Goal: Task Accomplishment & Management: Complete application form

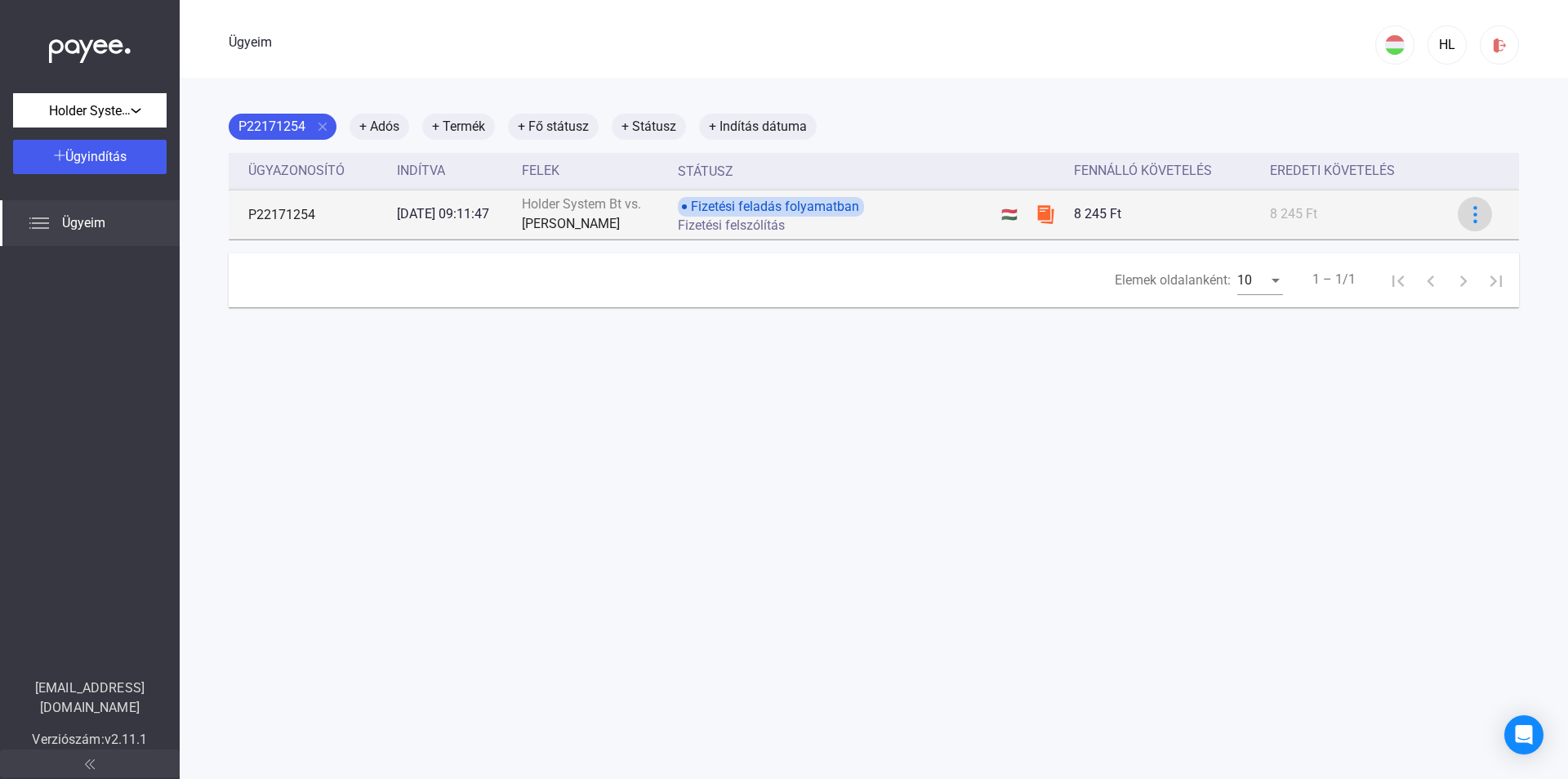
click at [1467, 215] on img at bounding box center [1475, 214] width 17 height 17
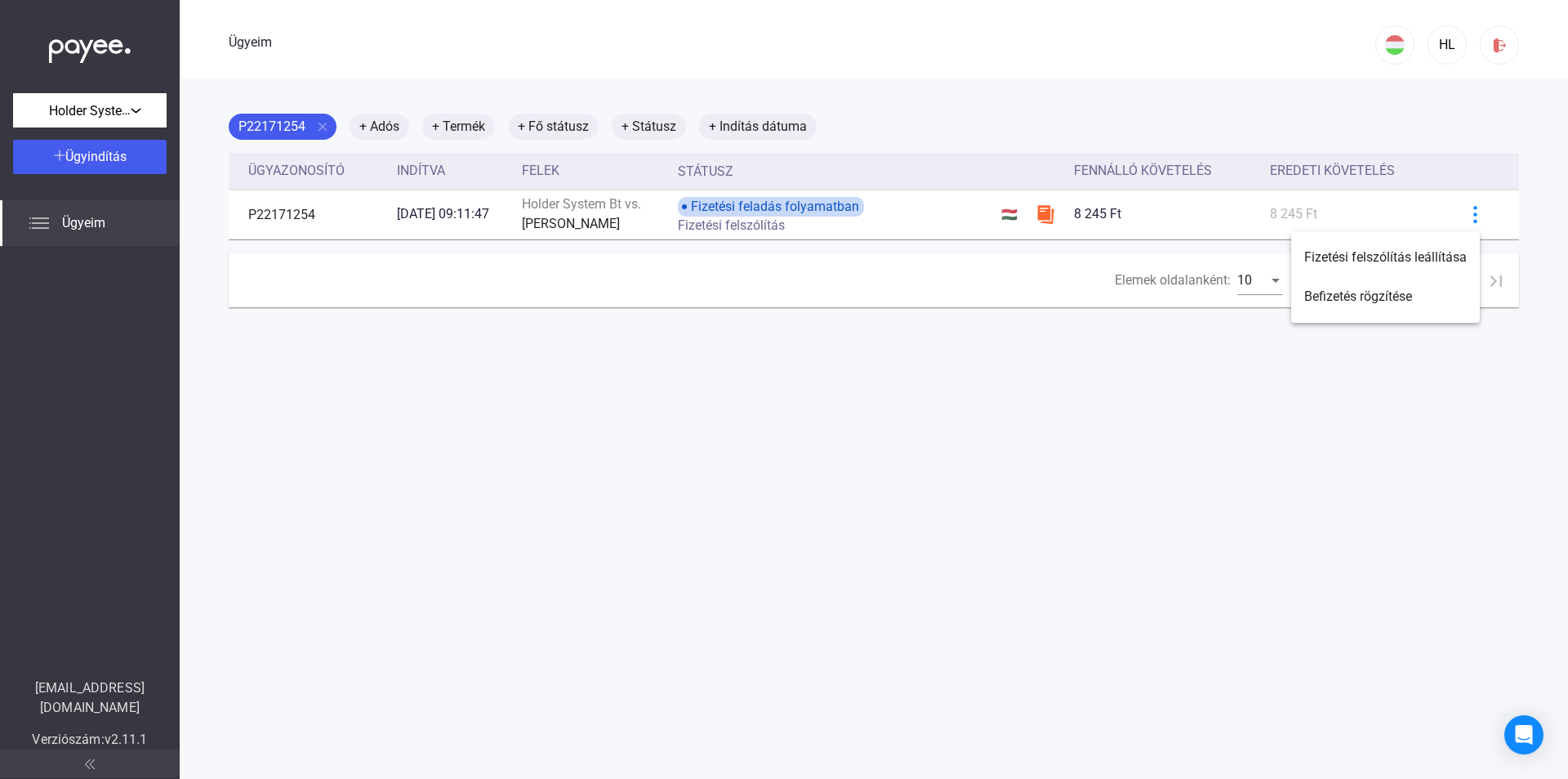
click at [1162, 384] on div at bounding box center [784, 389] width 1568 height 779
click at [95, 229] on font "Ügyeim" at bounding box center [84, 223] width 43 height 16
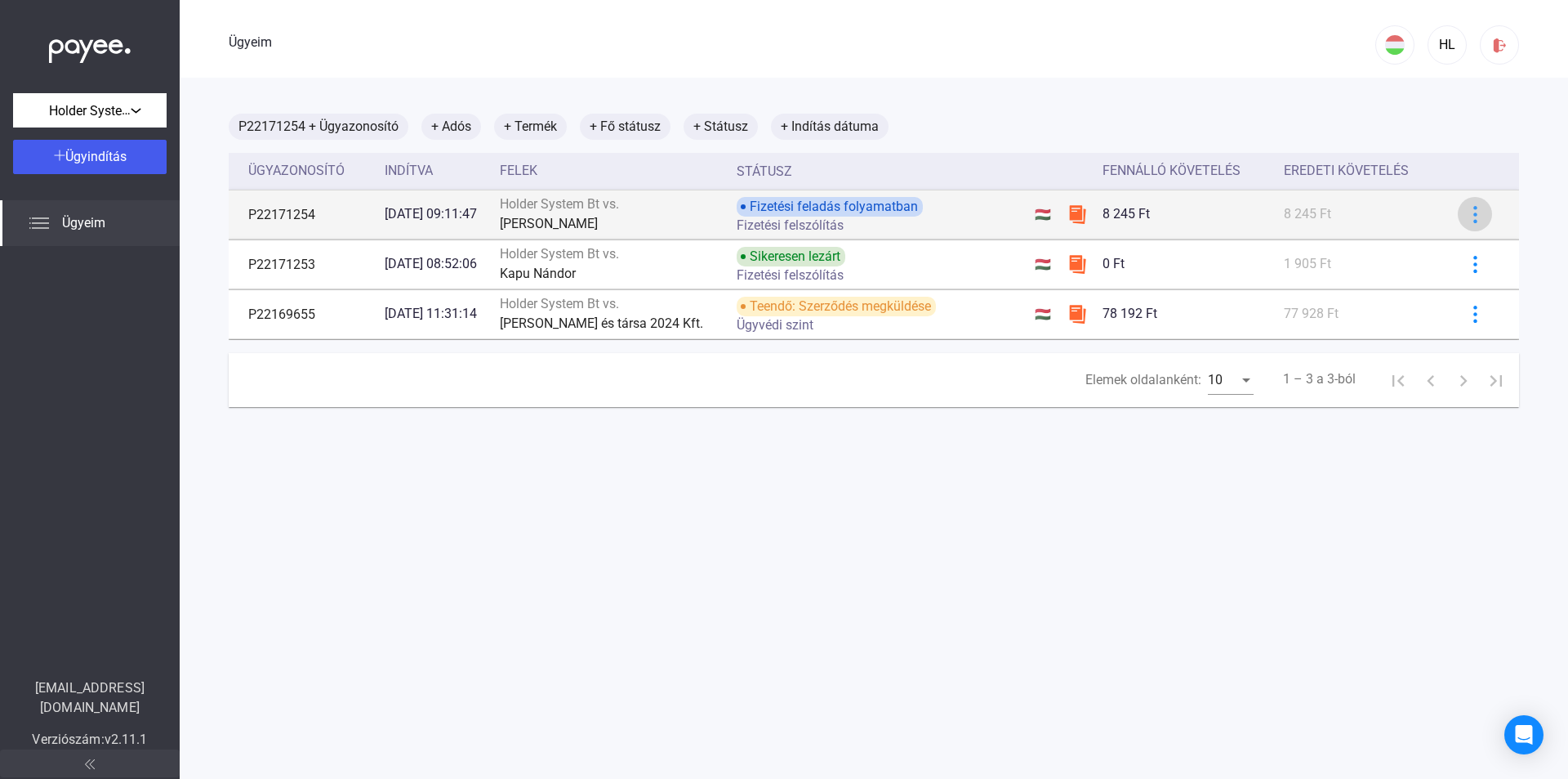
click at [1467, 220] on img at bounding box center [1475, 214] width 17 height 17
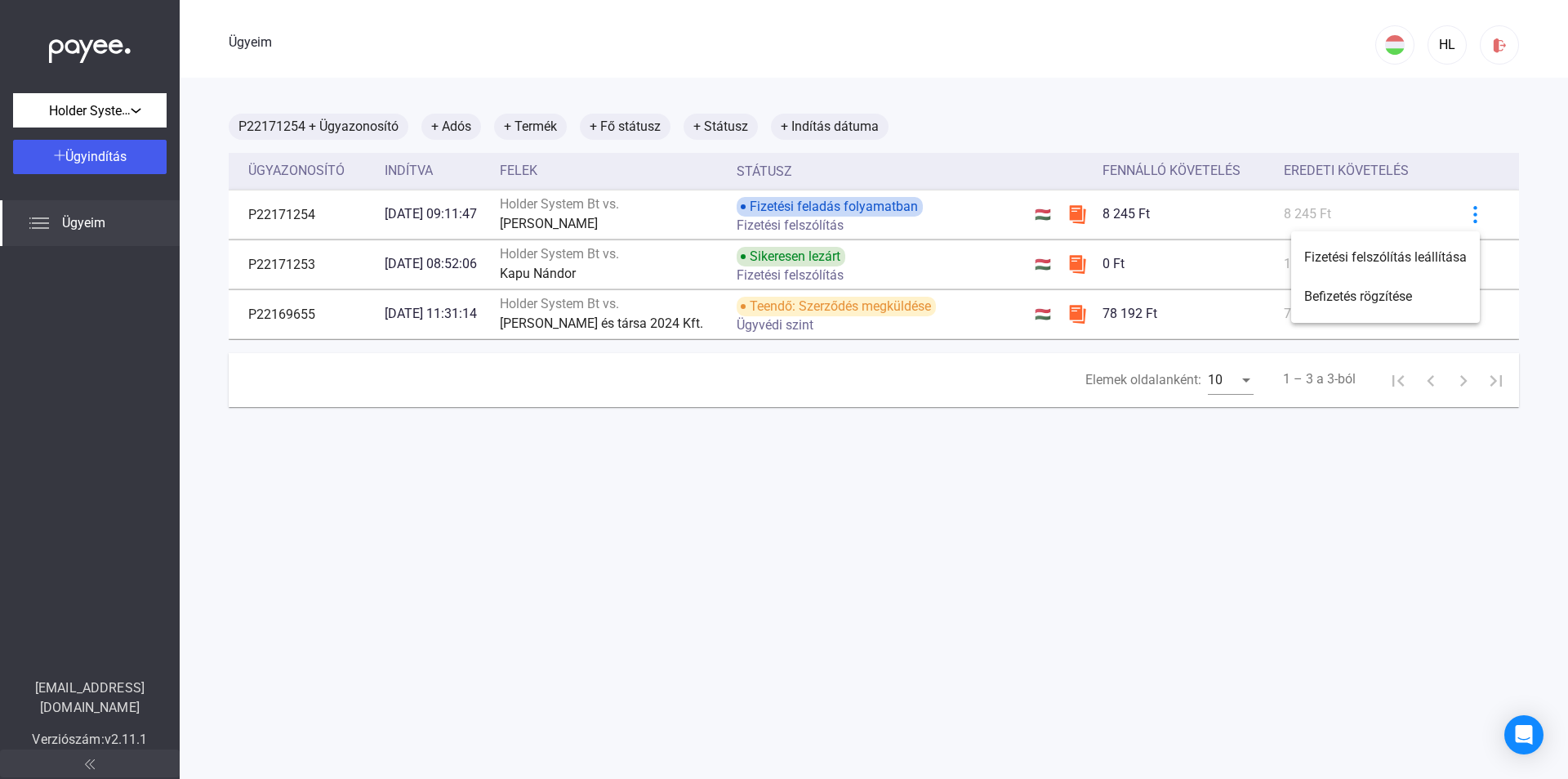
click at [1265, 495] on div at bounding box center [784, 389] width 1568 height 779
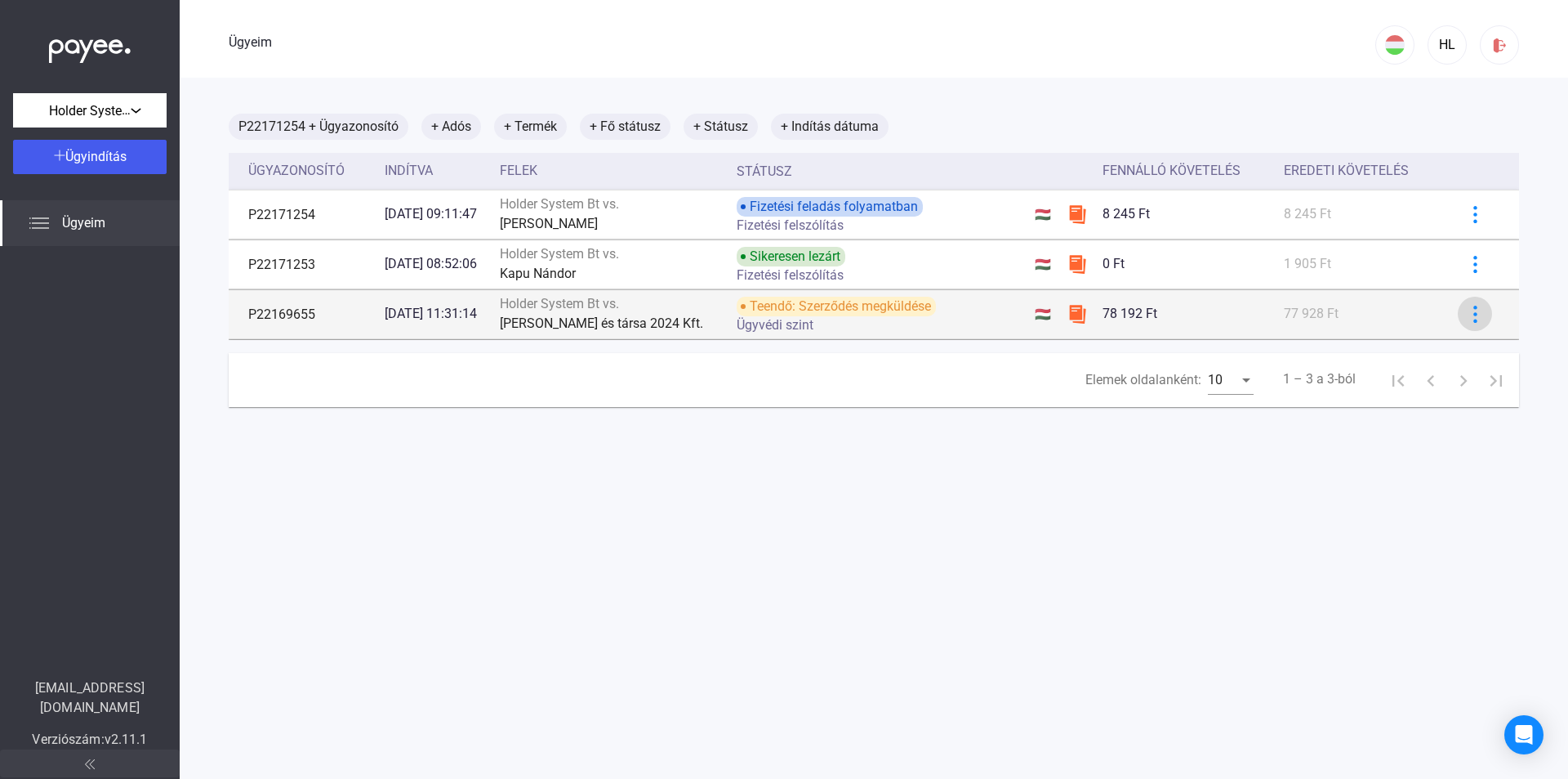
click at [1467, 314] on img at bounding box center [1475, 314] width 17 height 17
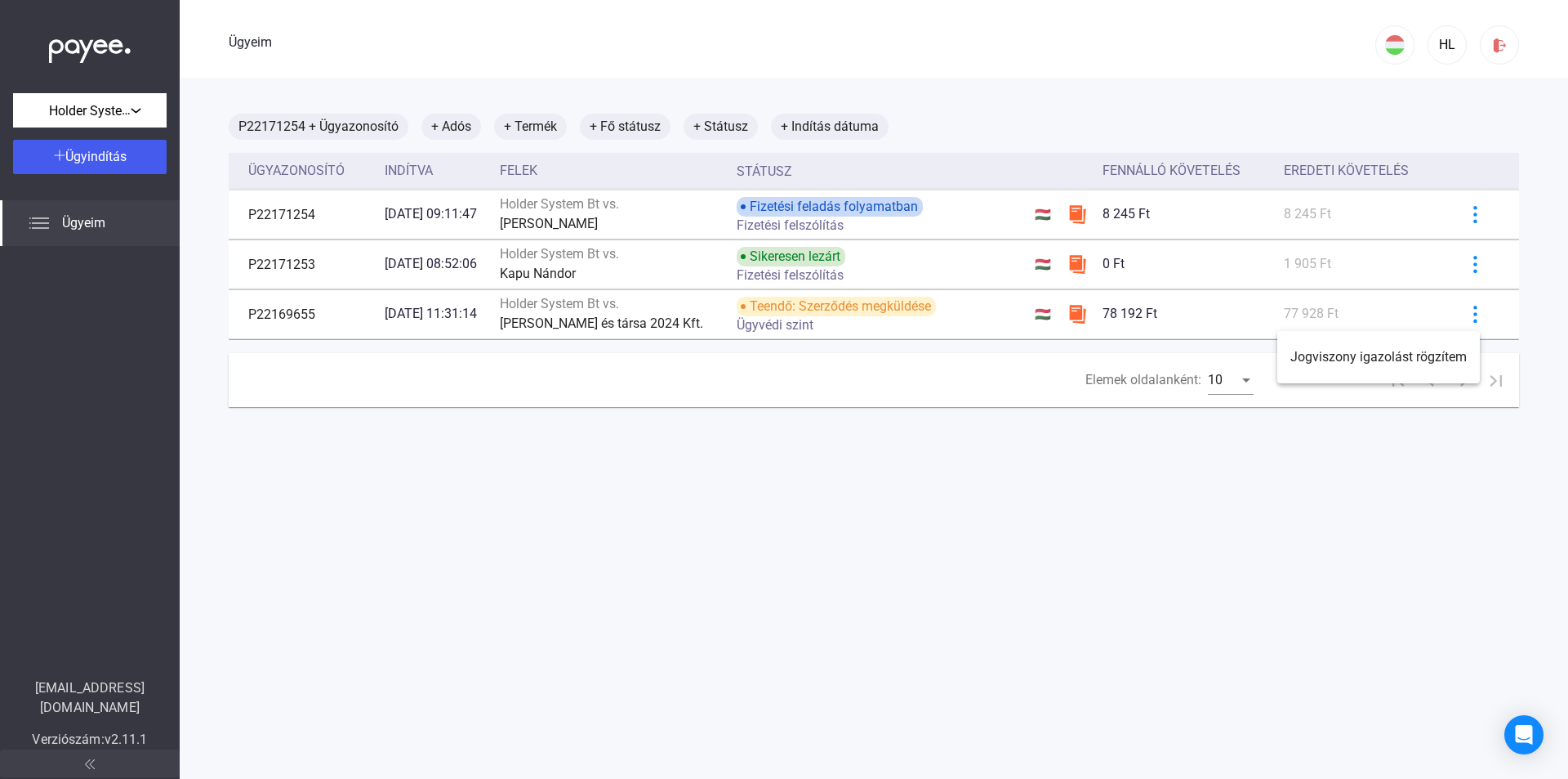
click at [1020, 466] on div at bounding box center [784, 389] width 1568 height 779
click at [143, 113] on div "Holder System Bt." at bounding box center [90, 109] width 143 height 20
click at [134, 184] on div at bounding box center [784, 389] width 1568 height 779
click at [127, 159] on font "Ügyindítás" at bounding box center [96, 156] width 62 height 16
